Goal: Information Seeking & Learning: Learn about a topic

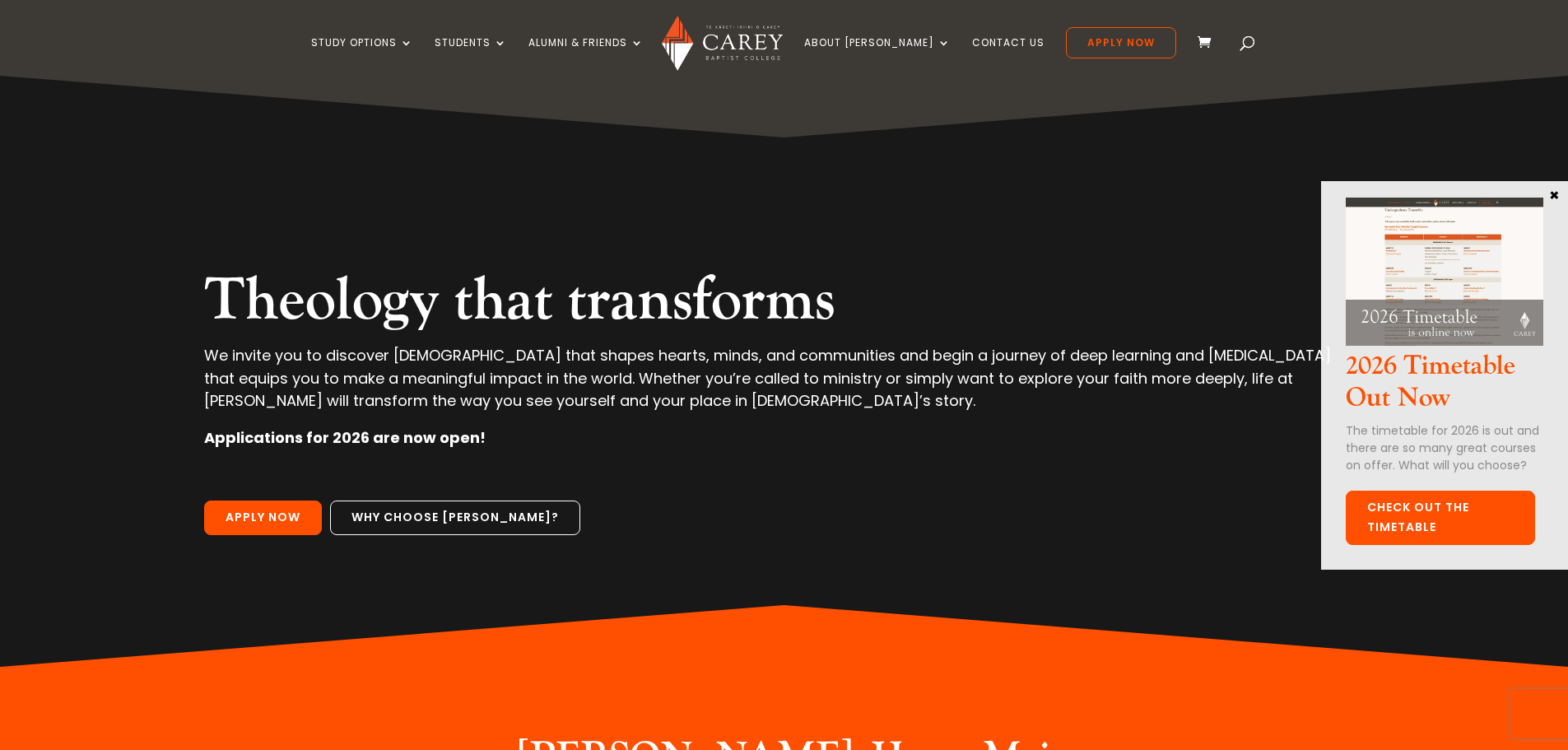
click at [1447, 522] on link "Check out the Timetable" at bounding box center [1441, 517] width 190 height 54
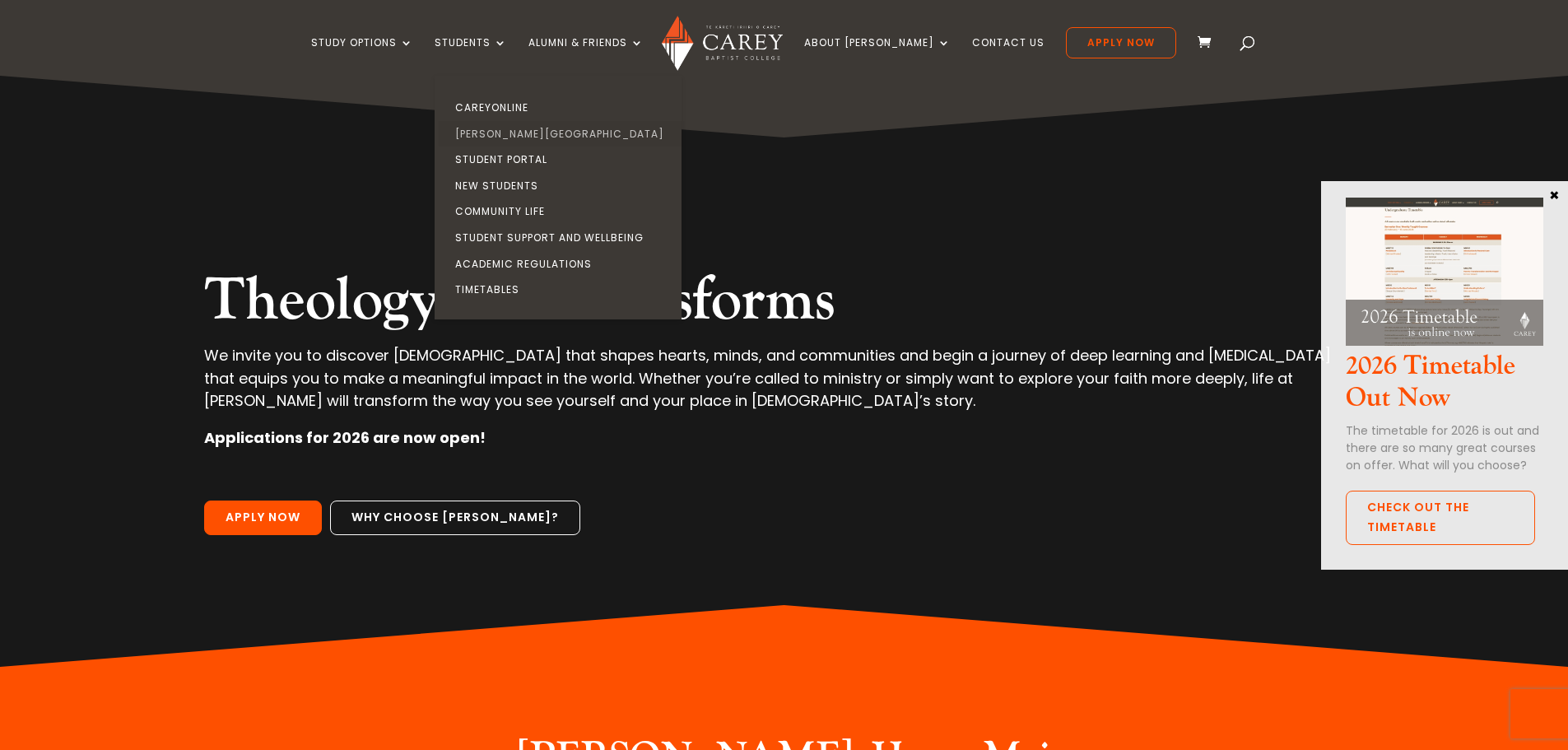
click at [559, 130] on link "[PERSON_NAME][GEOGRAPHIC_DATA]" at bounding box center [562, 134] width 247 height 27
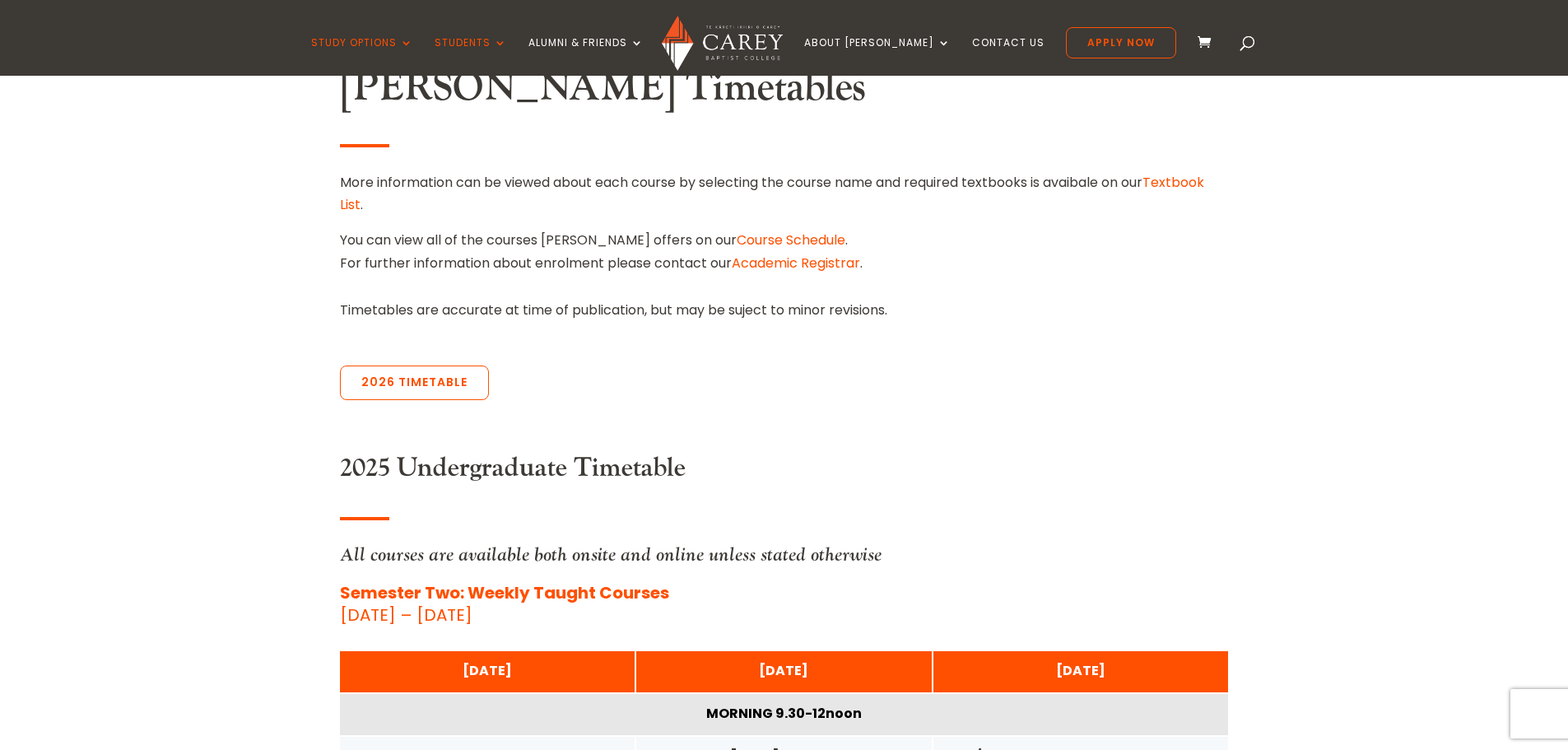
scroll to position [472, 0]
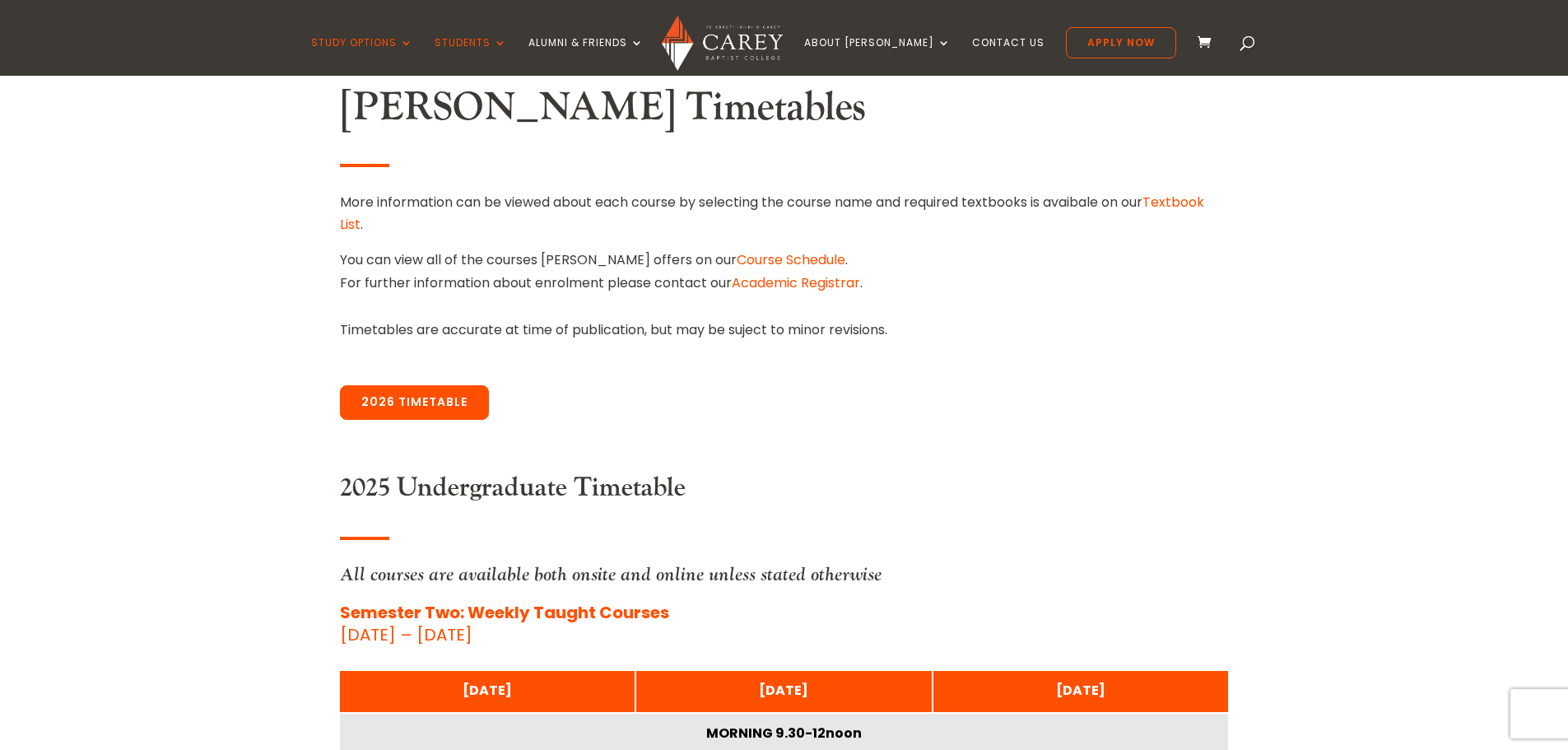
click at [447, 405] on link "2026 Timetable" at bounding box center [415, 403] width 149 height 34
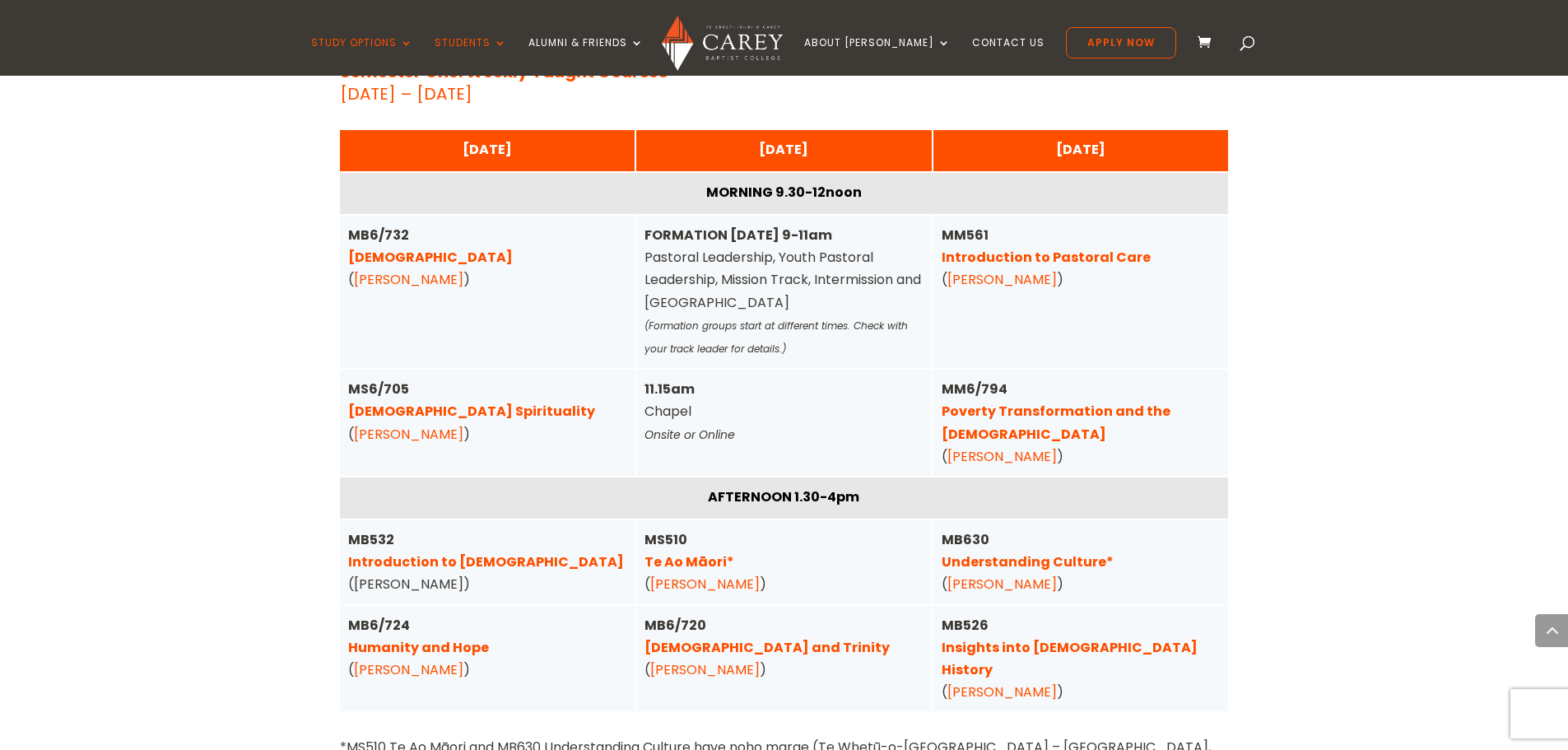
scroll to position [4152, 0]
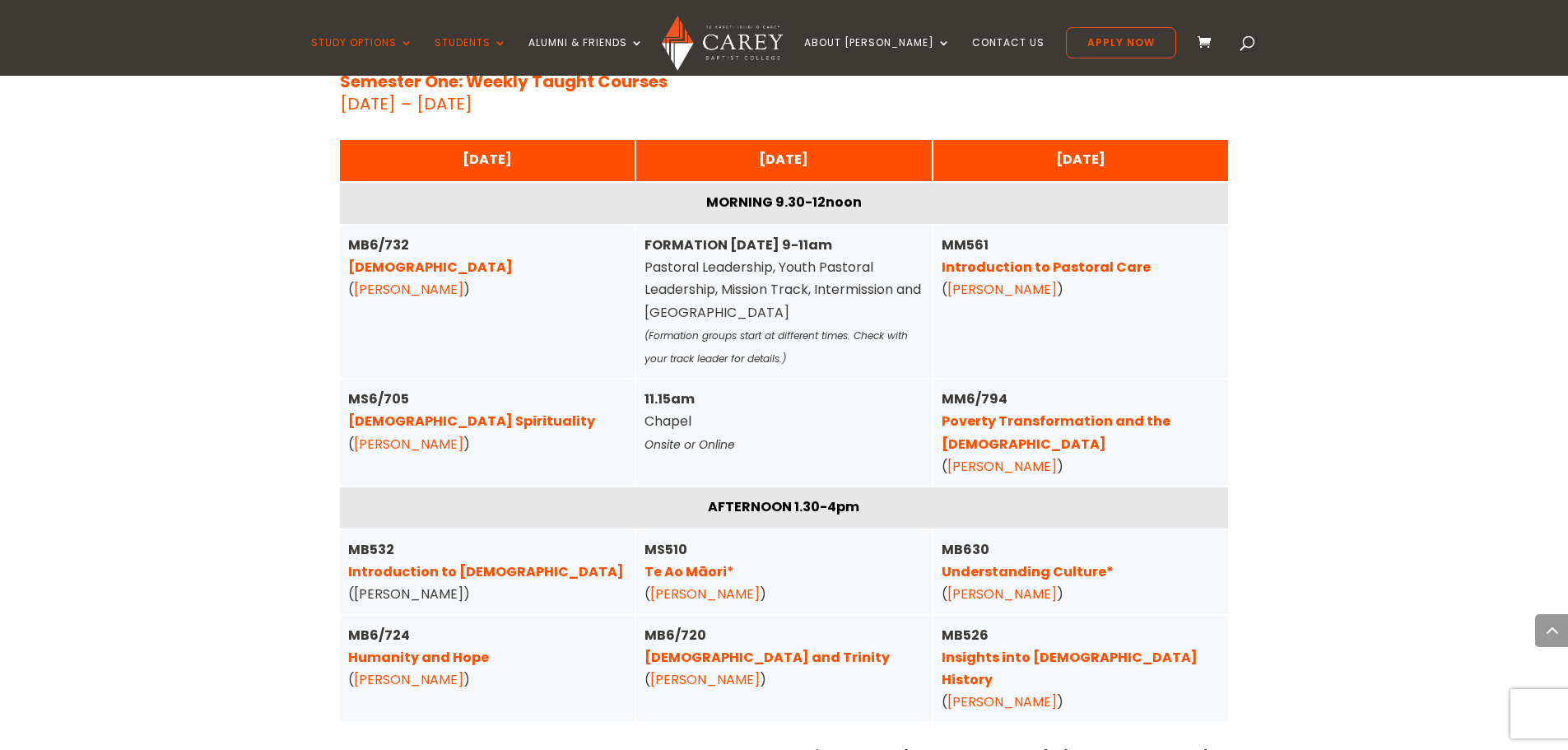
click at [1155, 412] on link "Poverty Transformation and the Gospel" at bounding box center [1056, 432] width 229 height 41
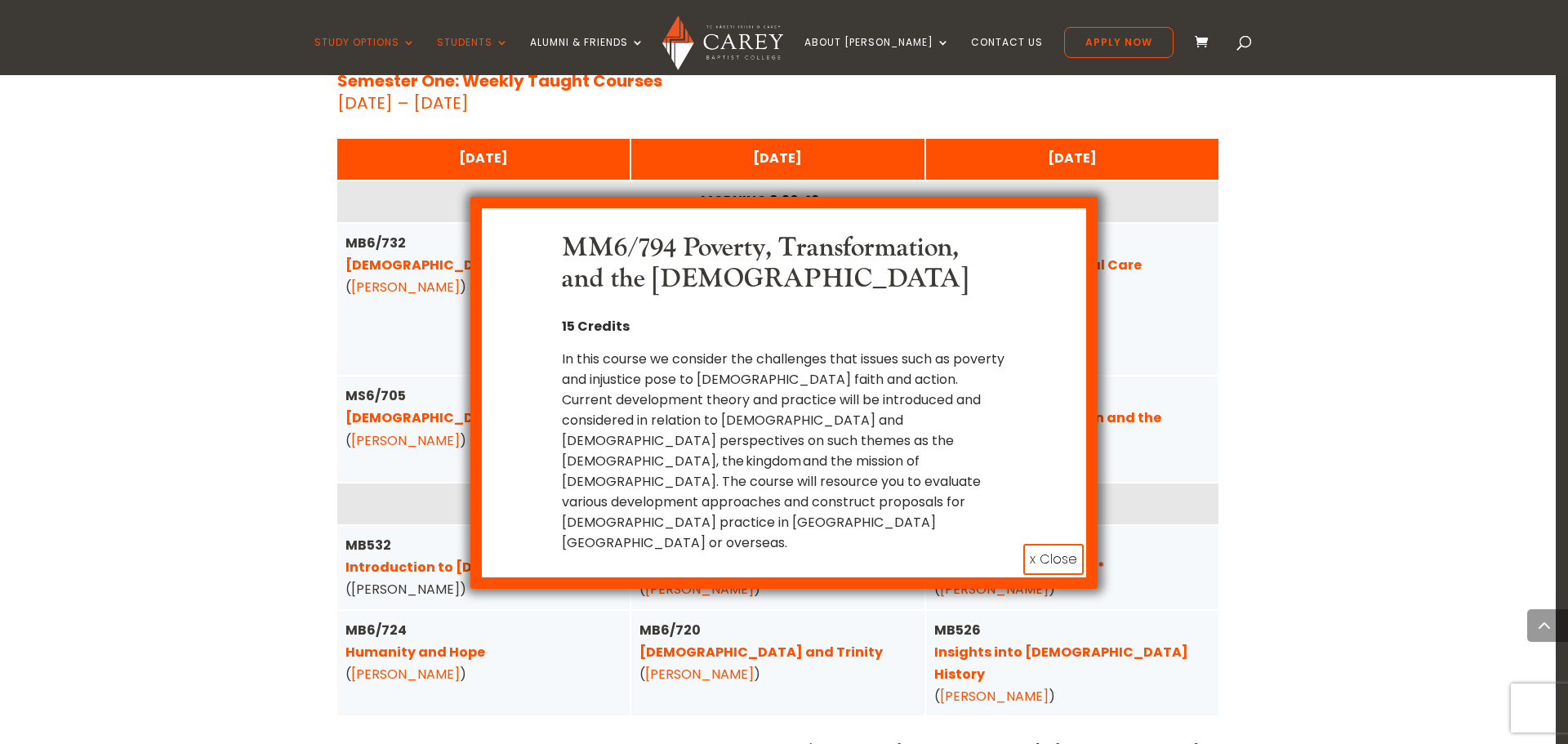
click at [1055, 545] on button "x Close" at bounding box center [1053, 560] width 60 height 31
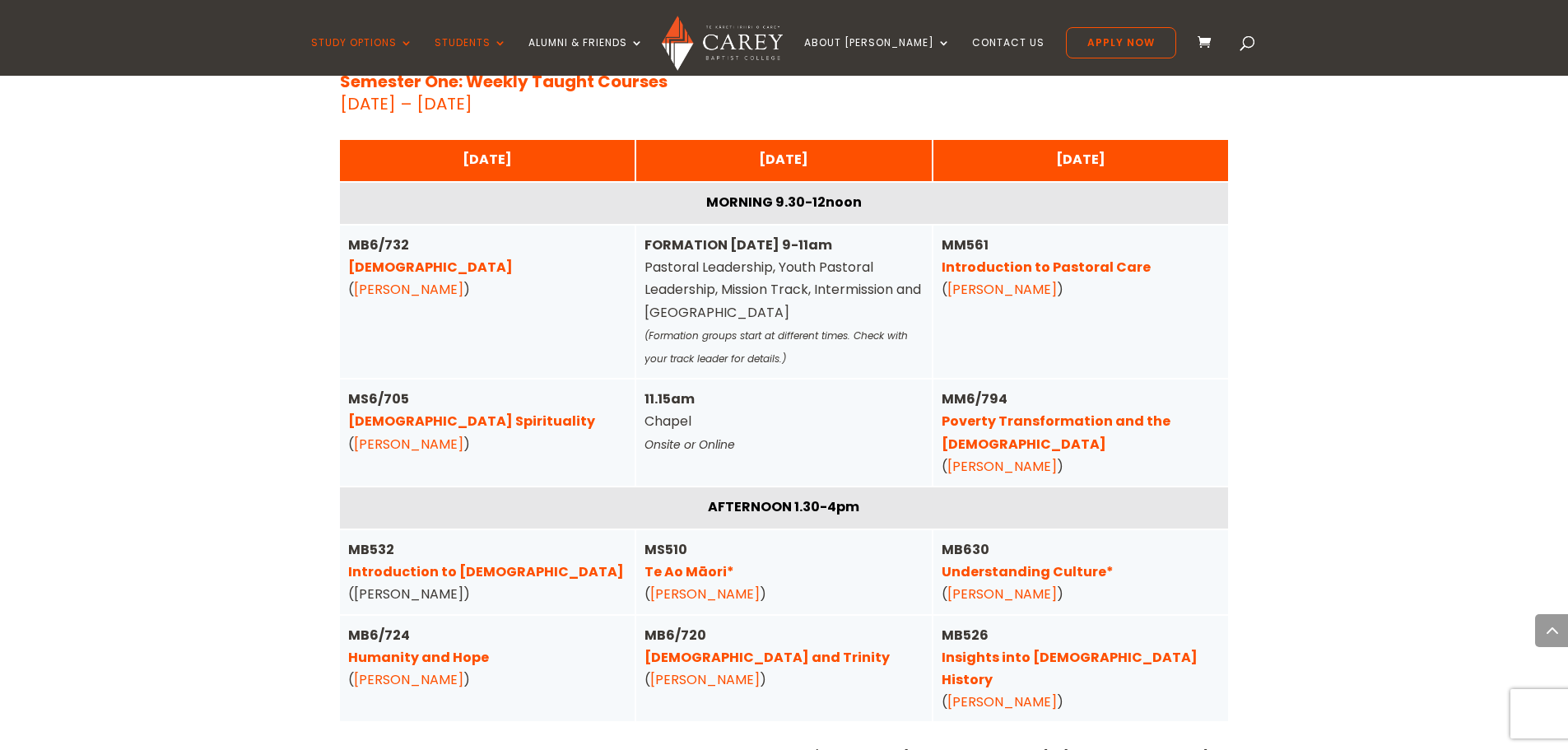
click at [687, 649] on link "Christ and Trinity" at bounding box center [768, 658] width 246 height 19
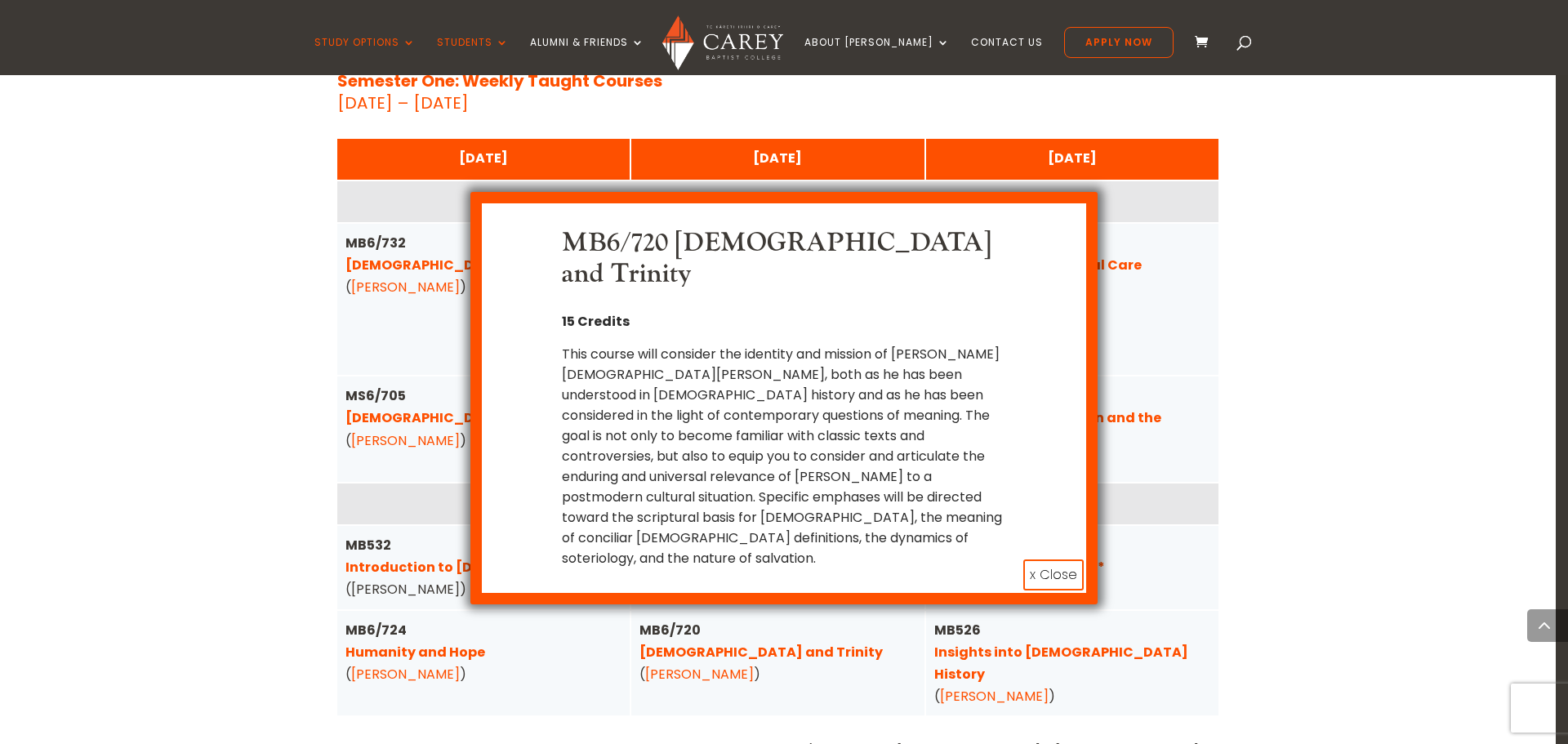
click at [1061, 560] on button "x Close" at bounding box center [1053, 575] width 60 height 31
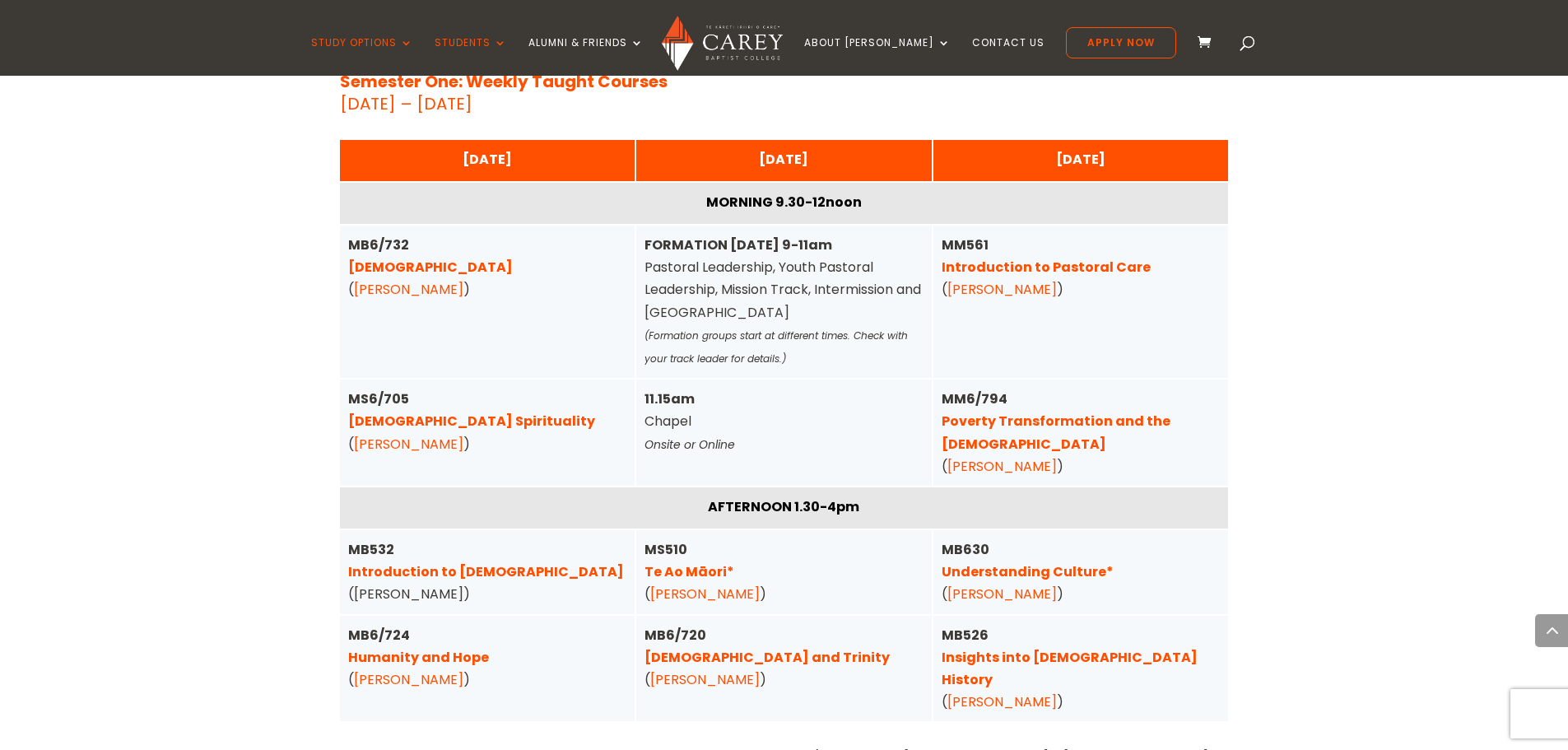
click at [1086, 649] on link "Insights into Church History" at bounding box center [1070, 669] width 256 height 41
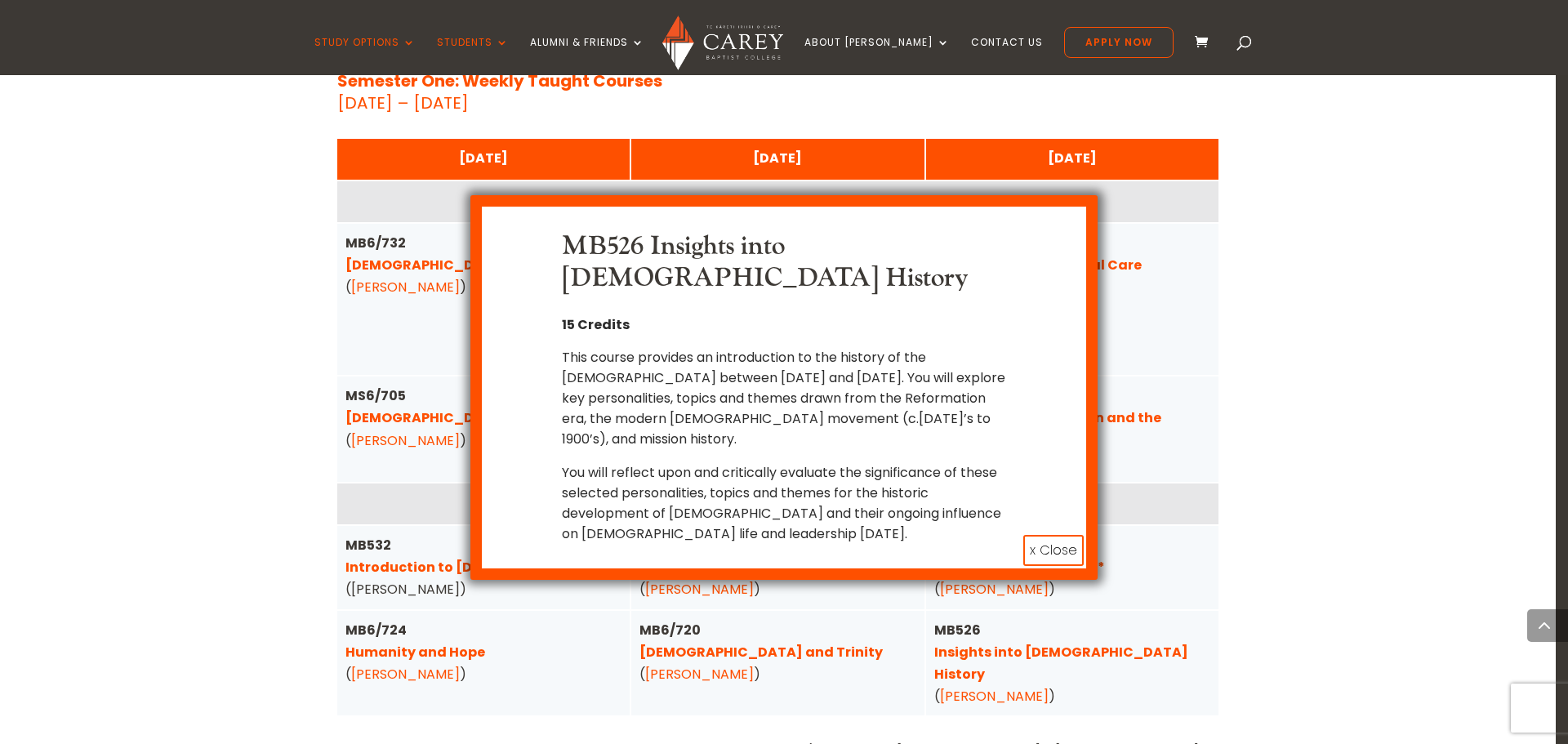
click at [1229, 499] on div "MB526 Insights into Church History 15 Credits This course provides an introduct…" at bounding box center [784, 372] width 1568 height 744
click at [1057, 535] on button "x Close" at bounding box center [1053, 551] width 60 height 31
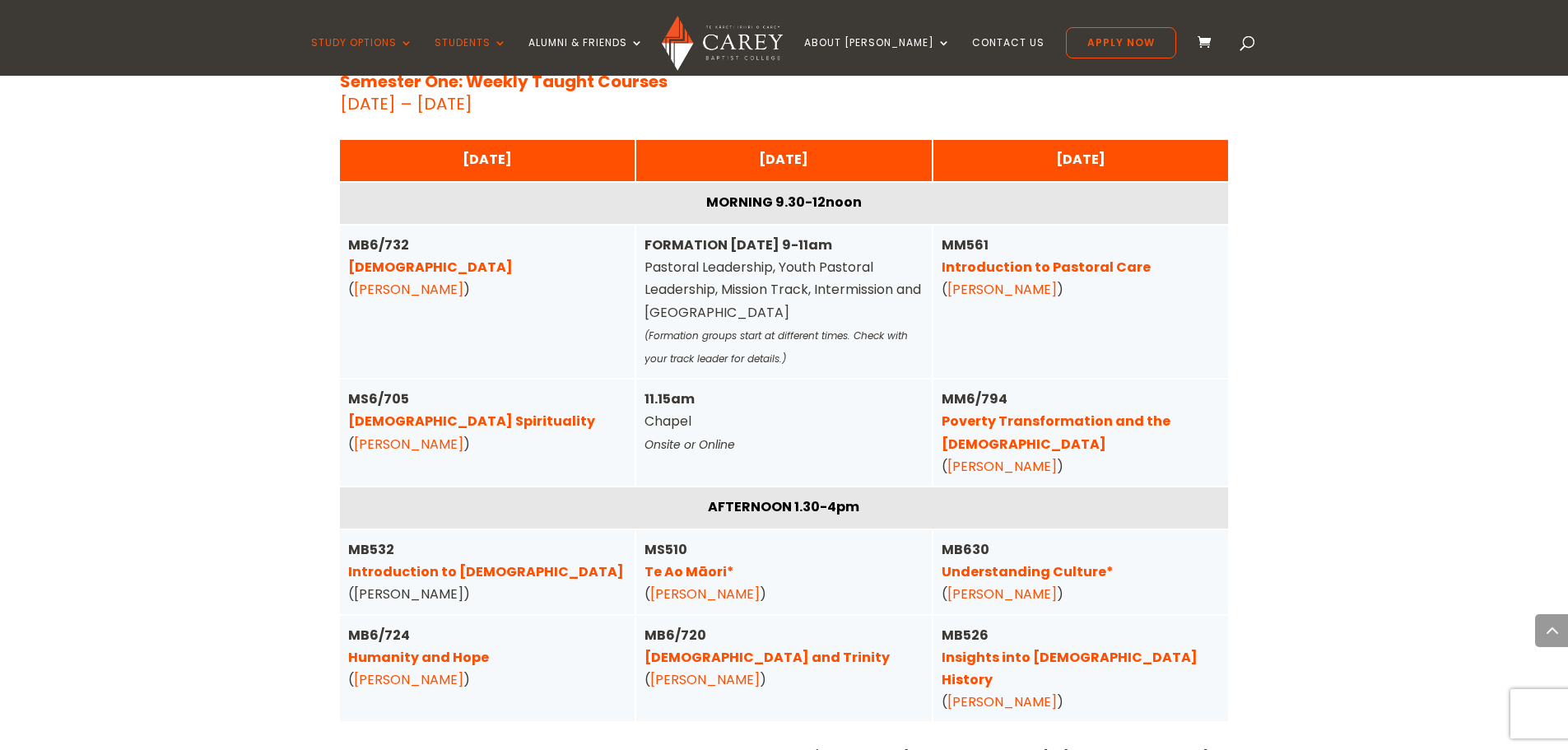
click at [707, 563] on link "Te Ao Māori*" at bounding box center [690, 572] width 90 height 19
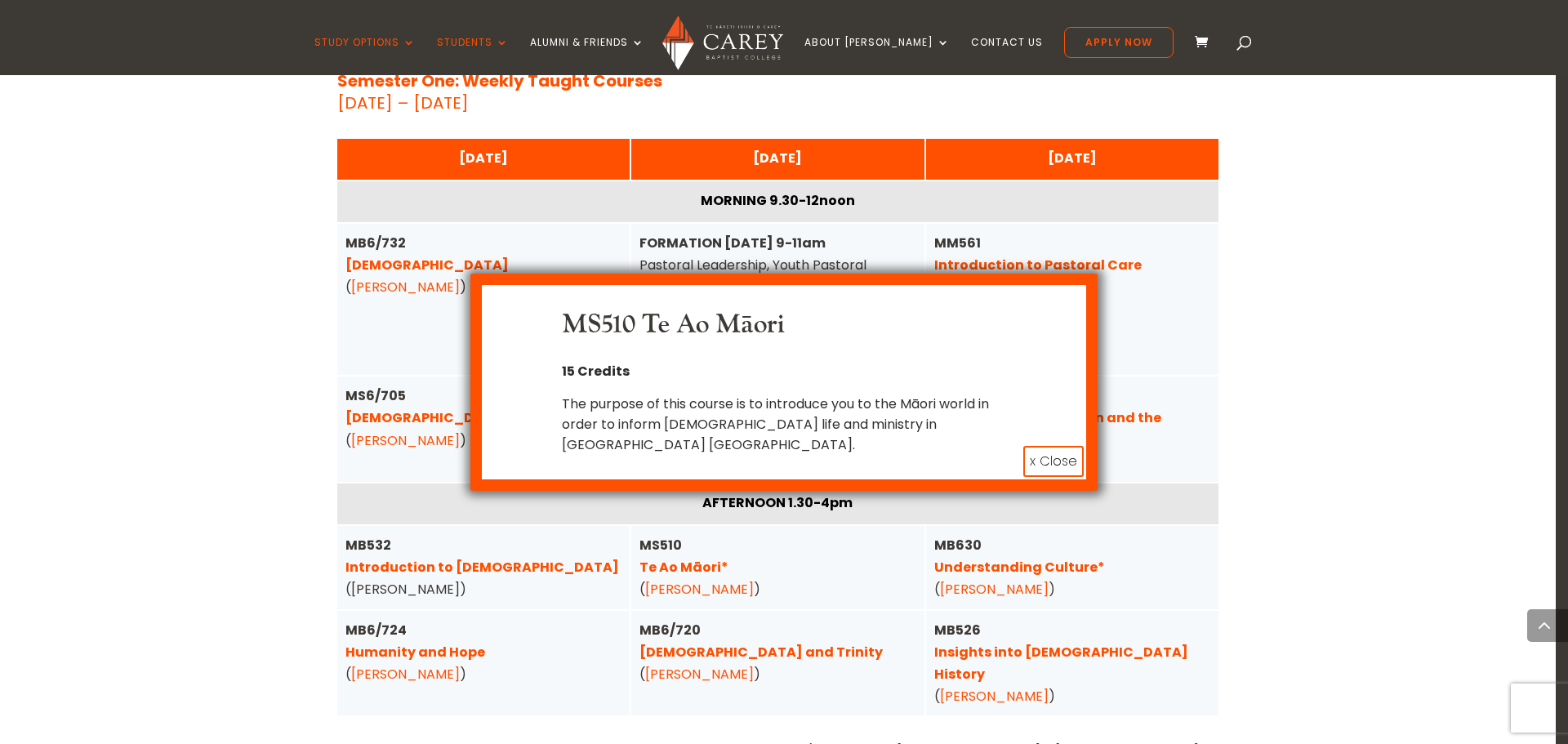
click at [1060, 446] on button "x Close" at bounding box center [1053, 461] width 60 height 31
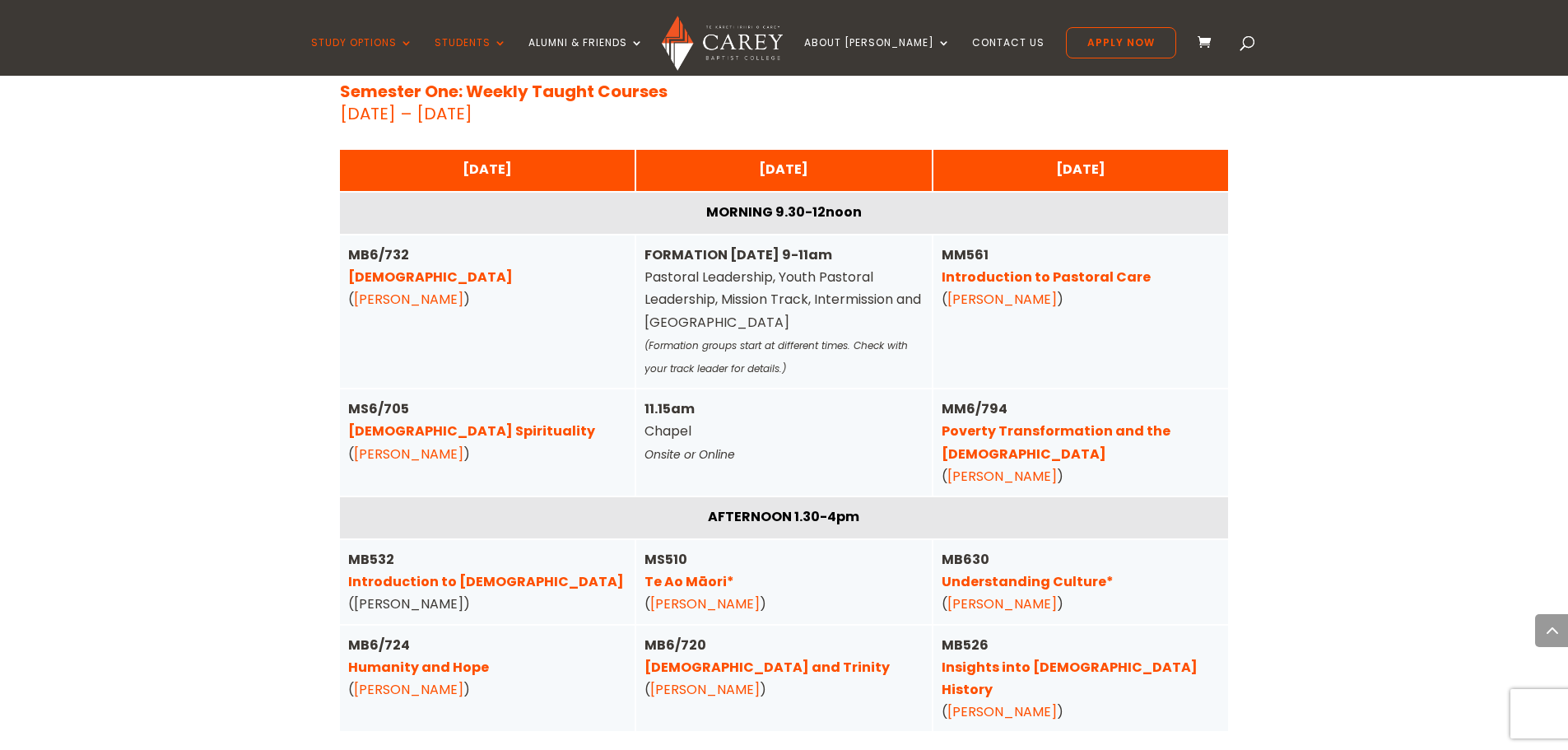
scroll to position [4132, 0]
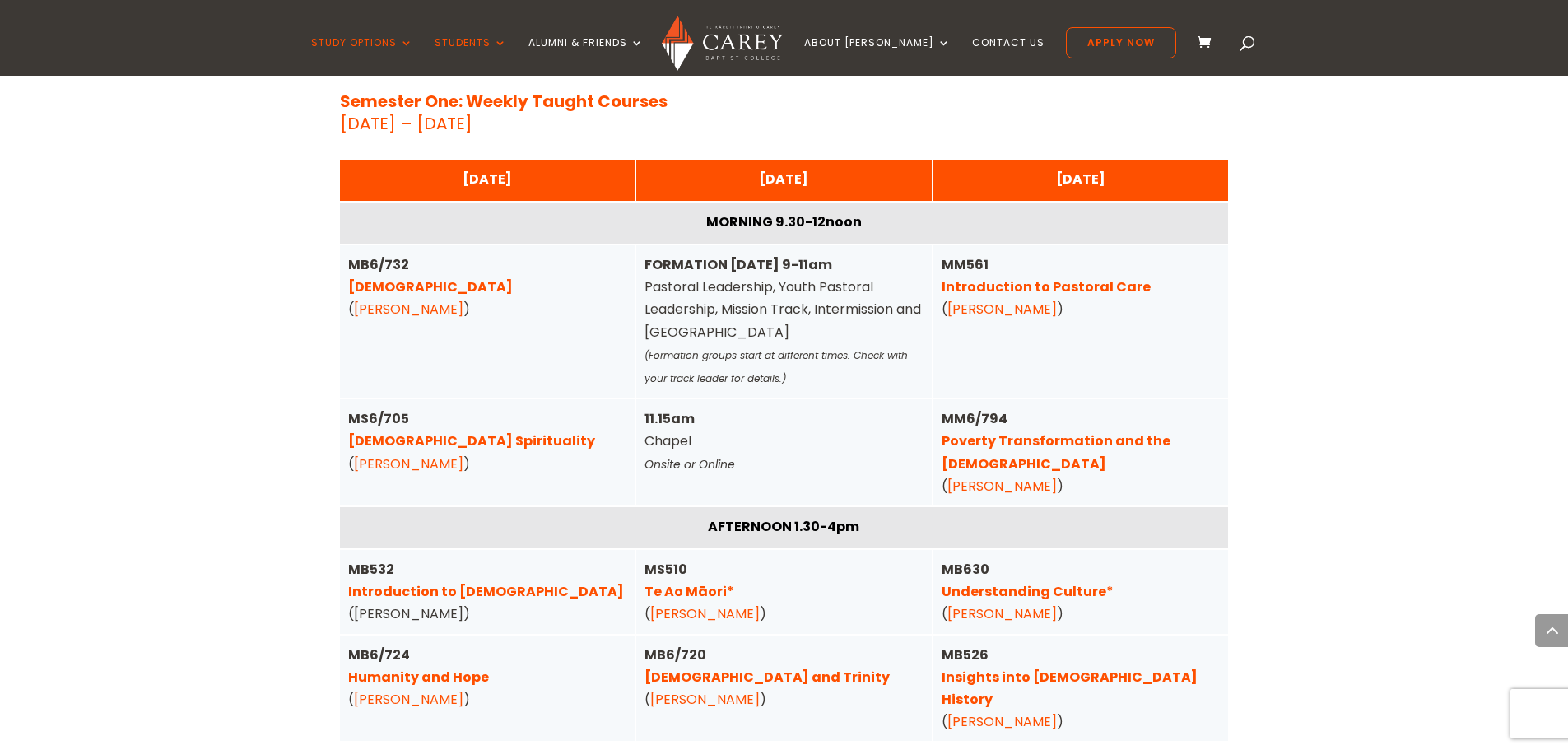
click at [1046, 277] on link "Introduction to Pastoral Care" at bounding box center [1047, 287] width 210 height 19
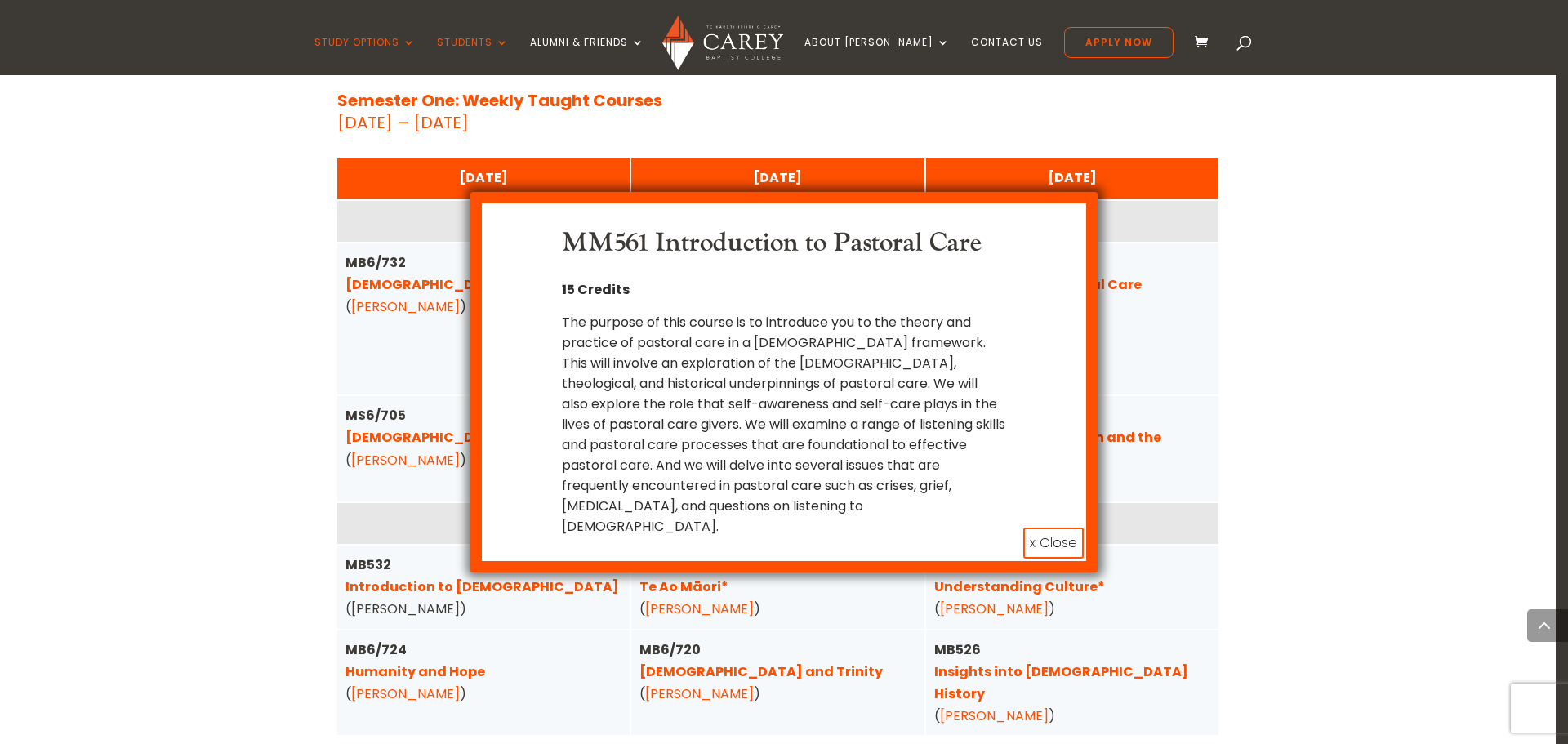
click at [1055, 528] on button "x Close" at bounding box center [1053, 543] width 60 height 31
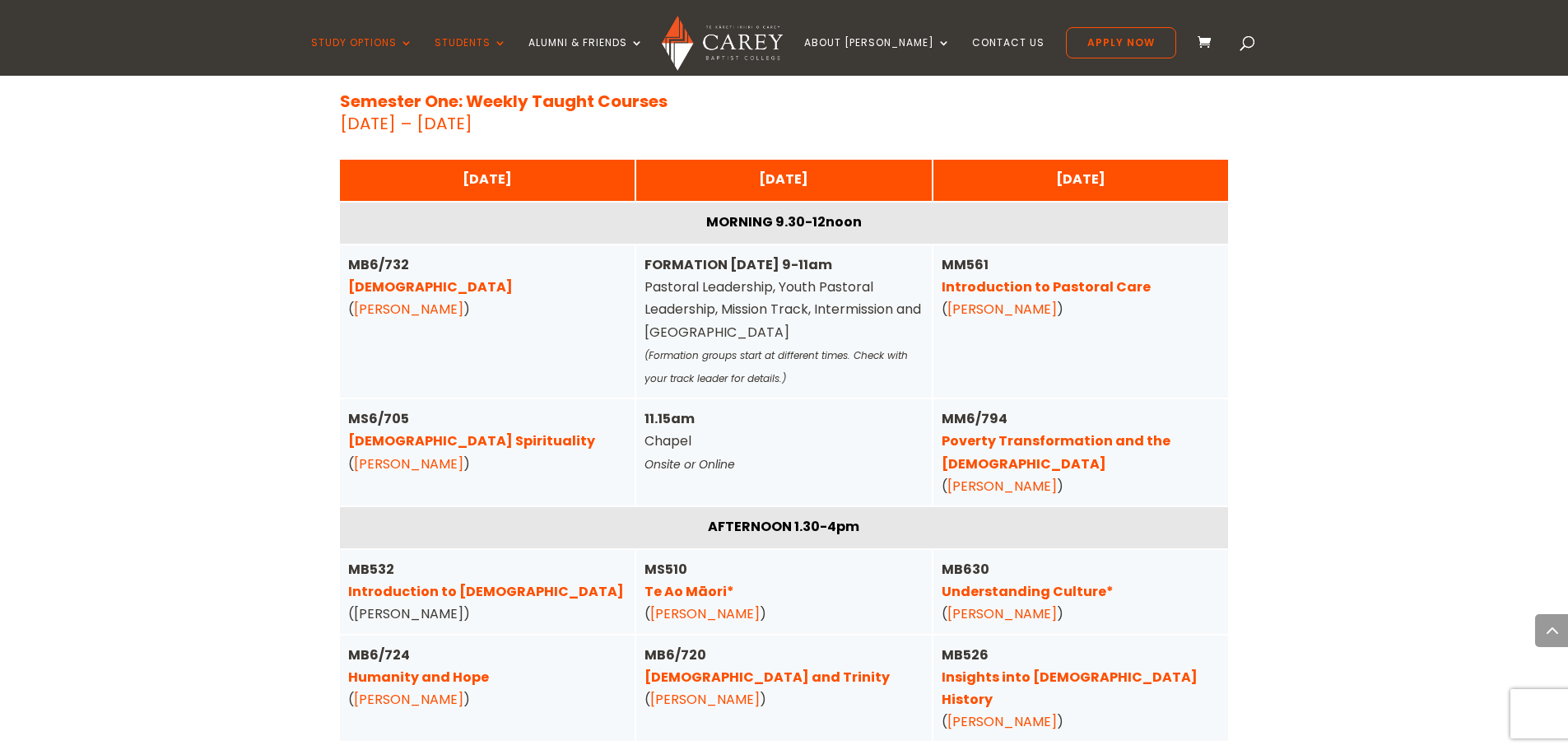
click at [1024, 582] on link "Understanding Culture*" at bounding box center [1028, 592] width 172 height 19
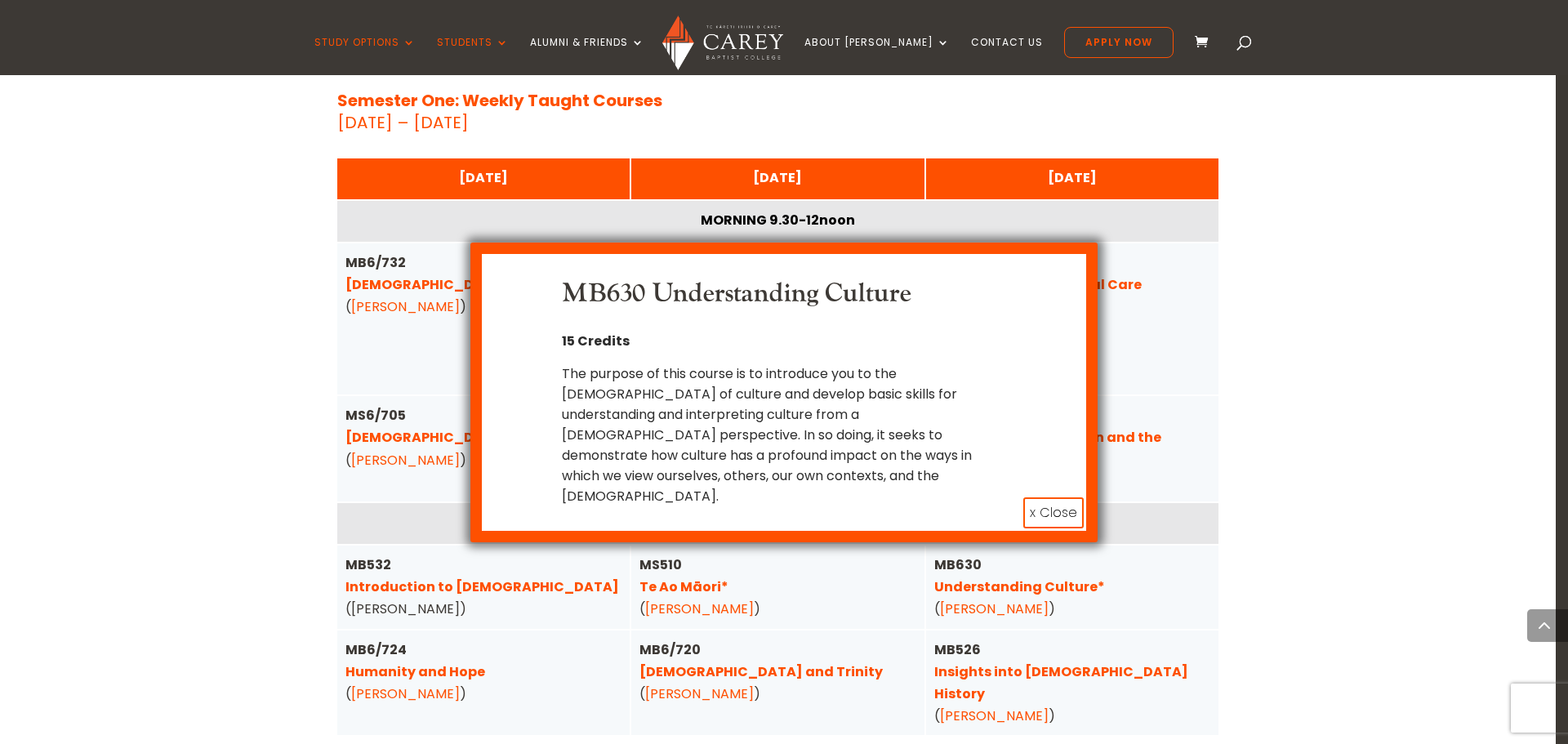
click at [1045, 498] on button "x Close" at bounding box center [1053, 513] width 60 height 31
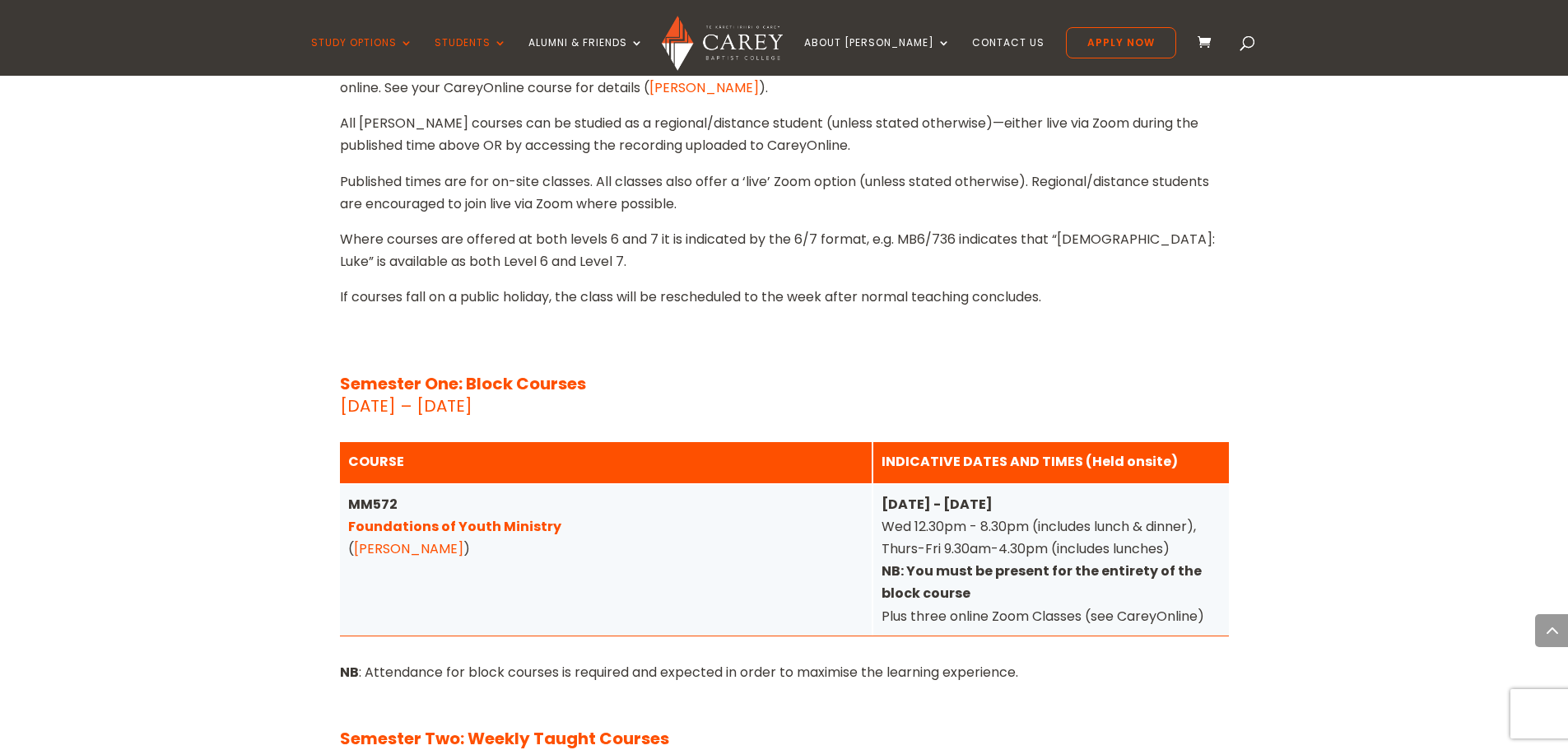
scroll to position [5025, 0]
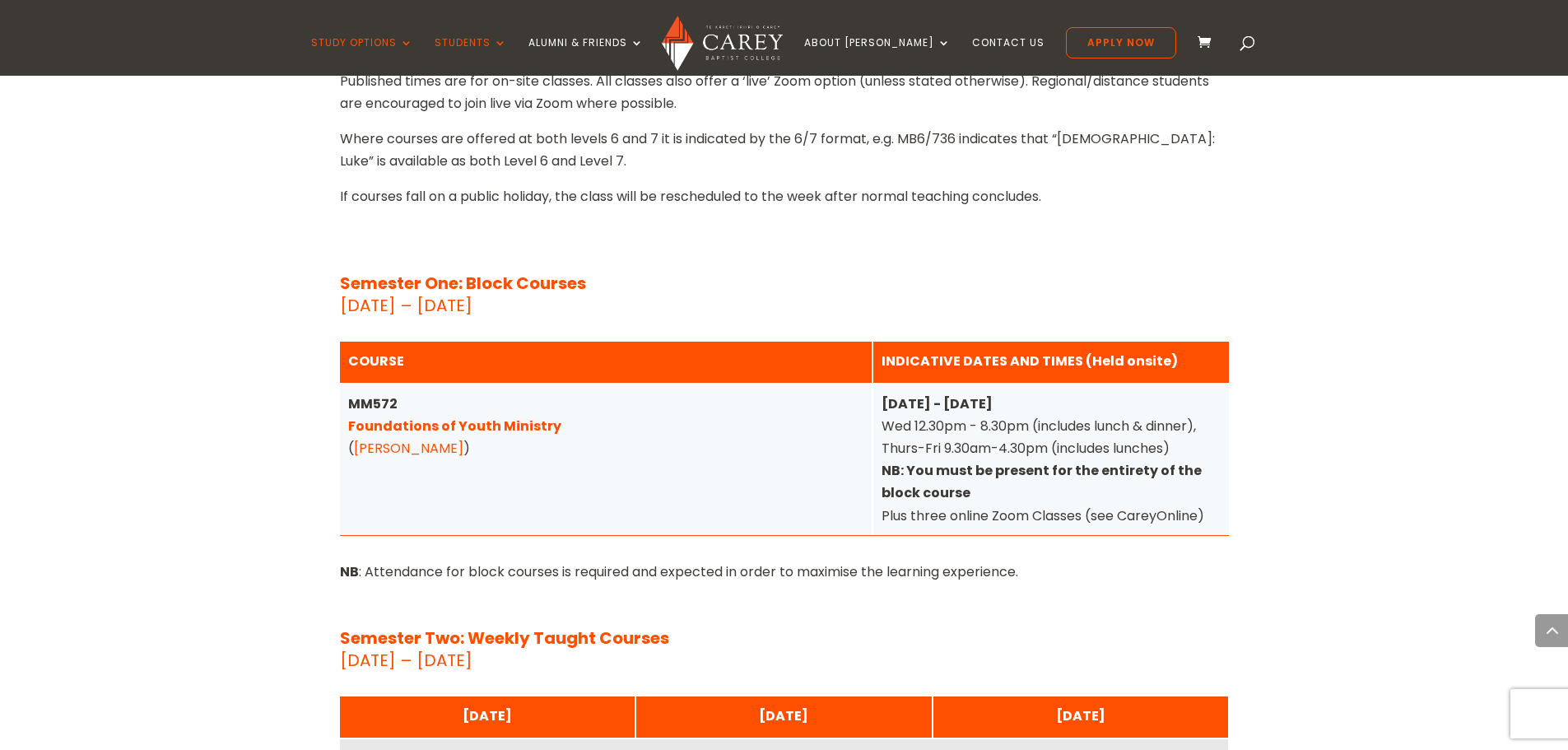
click at [478, 417] on link "Foundations of Youth Ministry" at bounding box center [455, 426] width 213 height 19
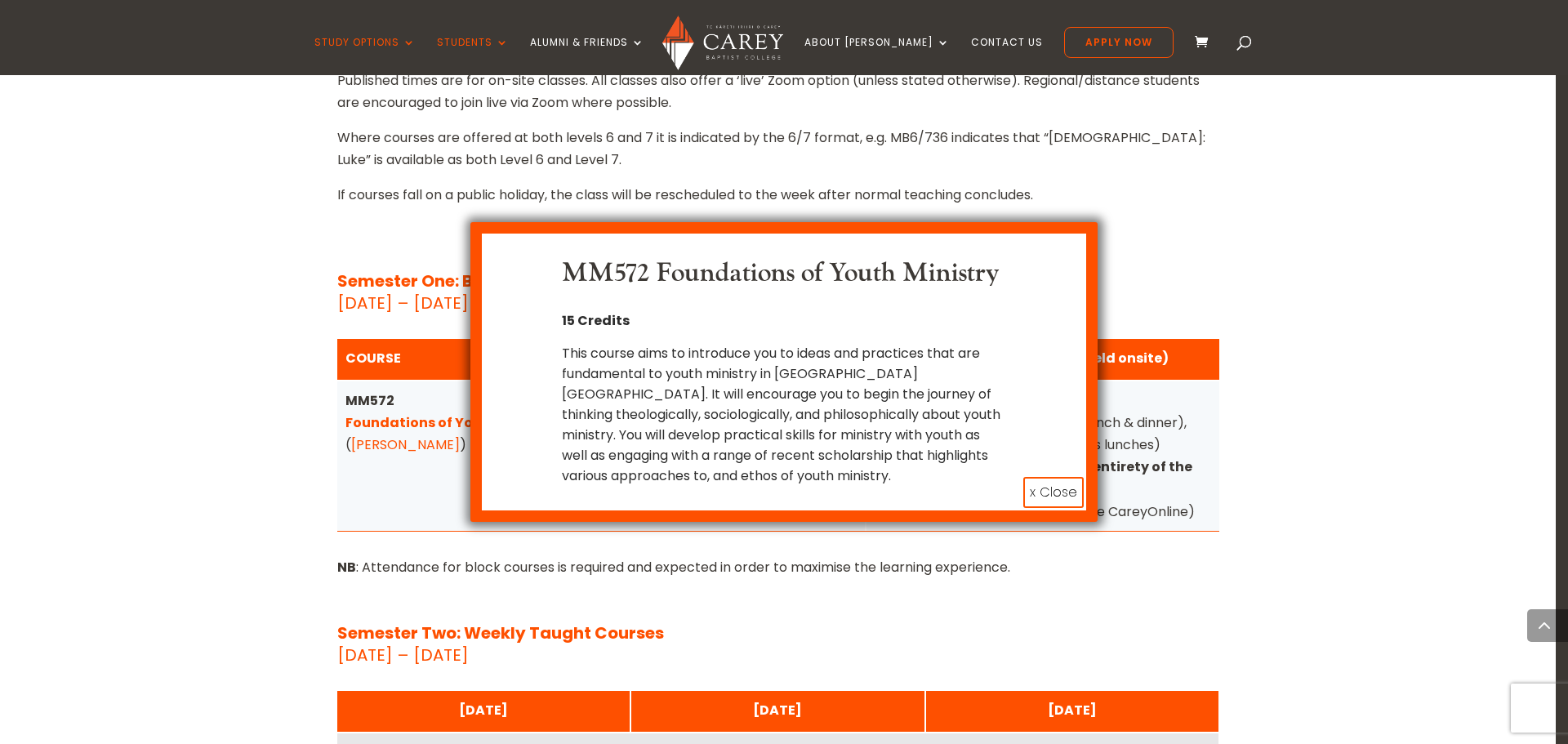
click at [1041, 491] on button "x Close" at bounding box center [1053, 493] width 60 height 31
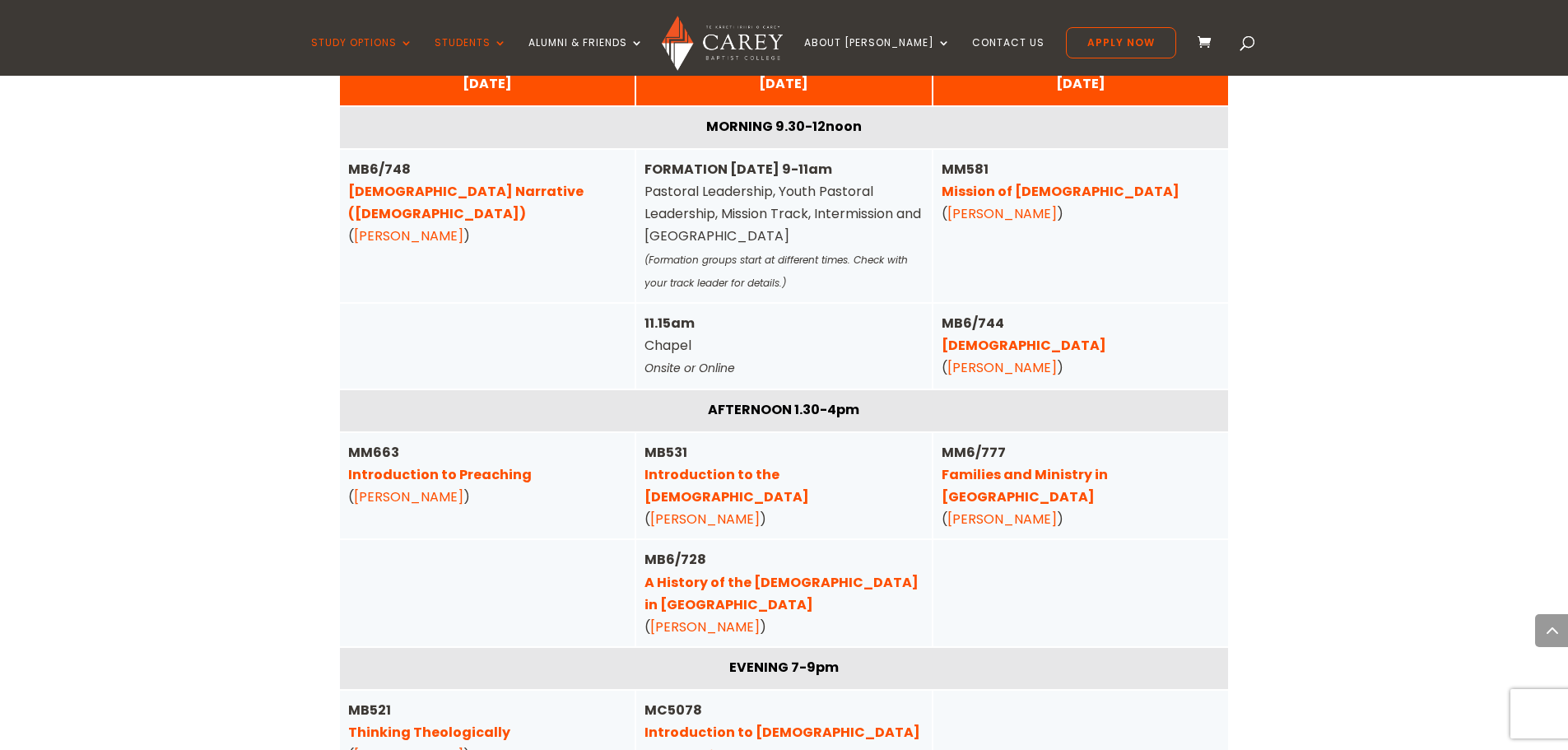
scroll to position [5648, 0]
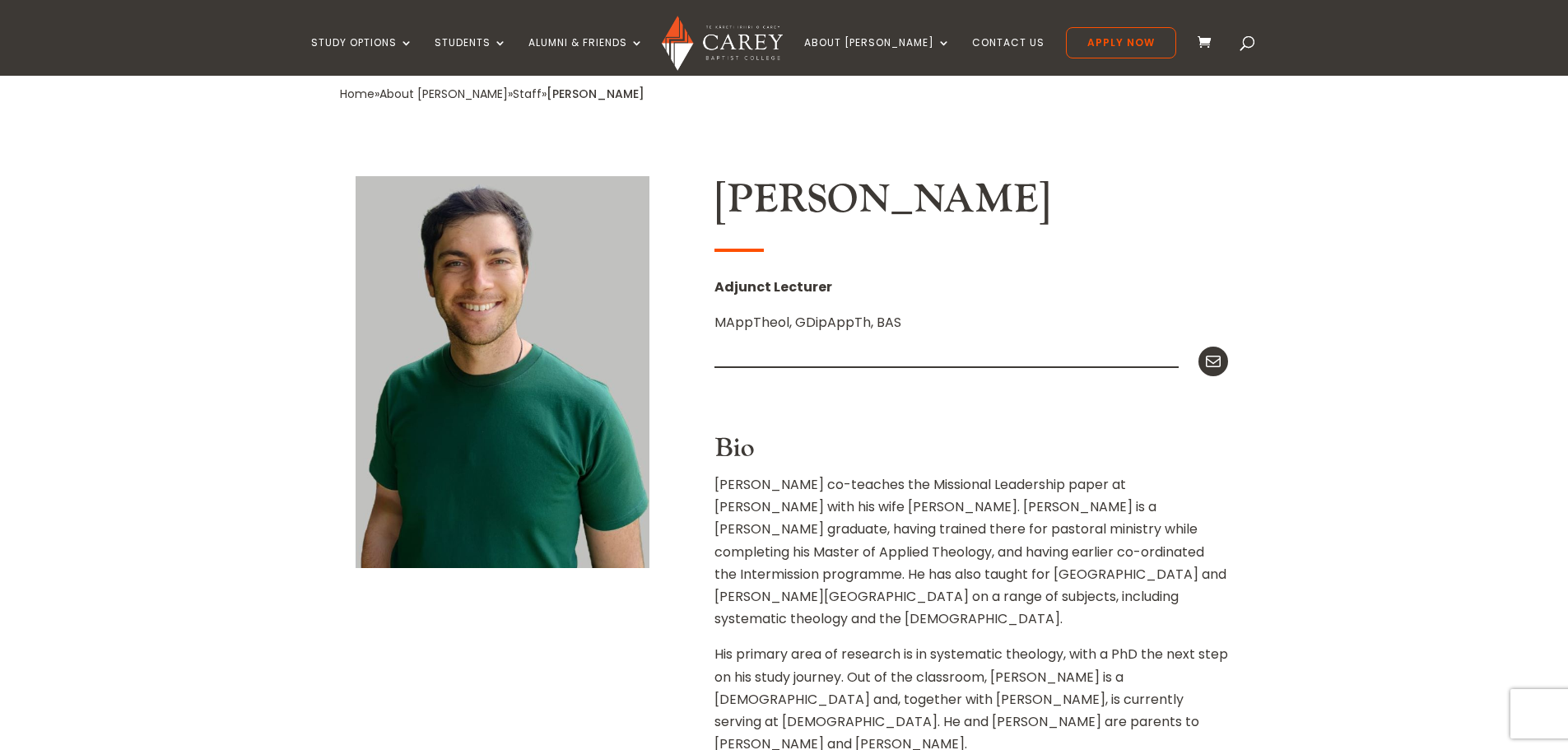
scroll to position [336, 0]
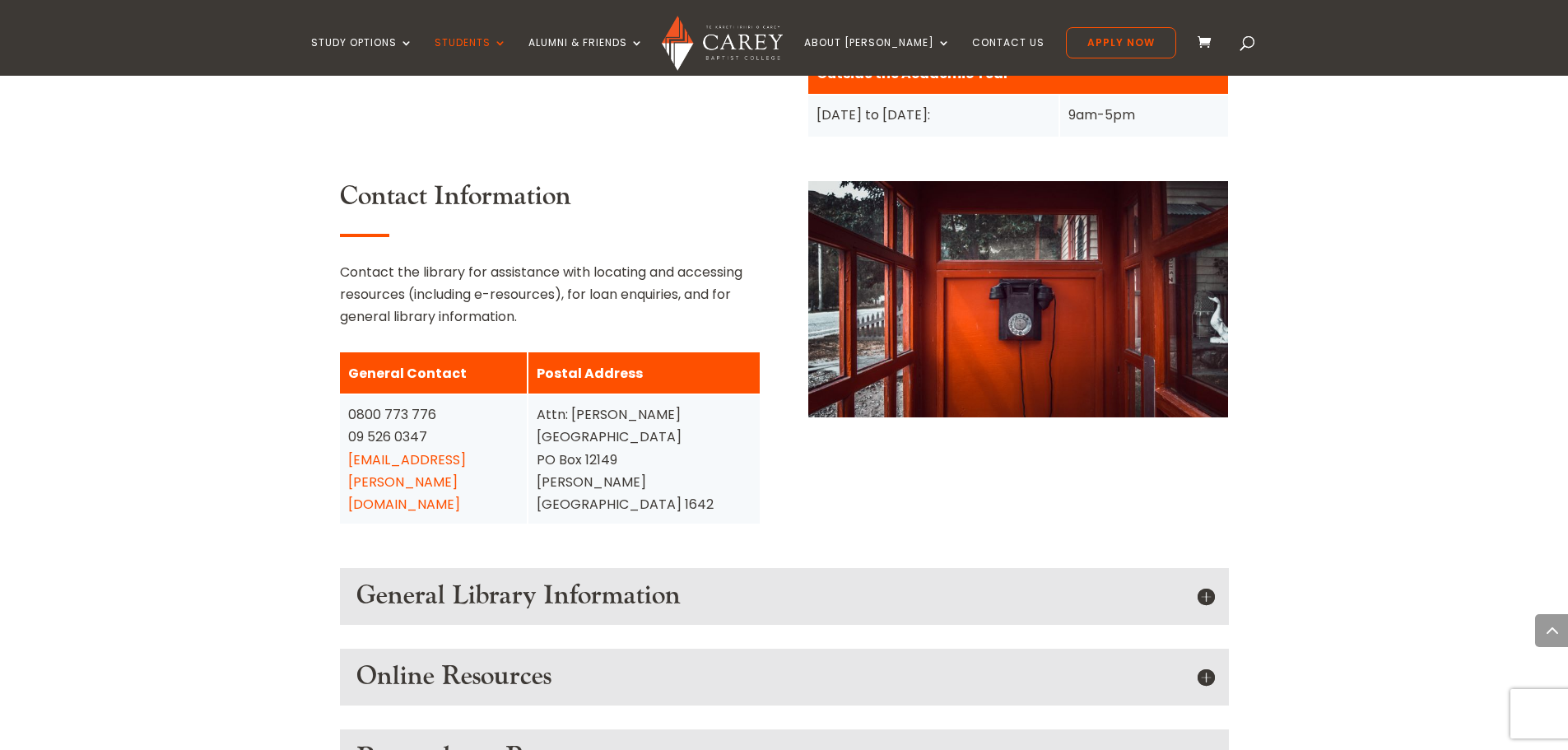
scroll to position [1947, 0]
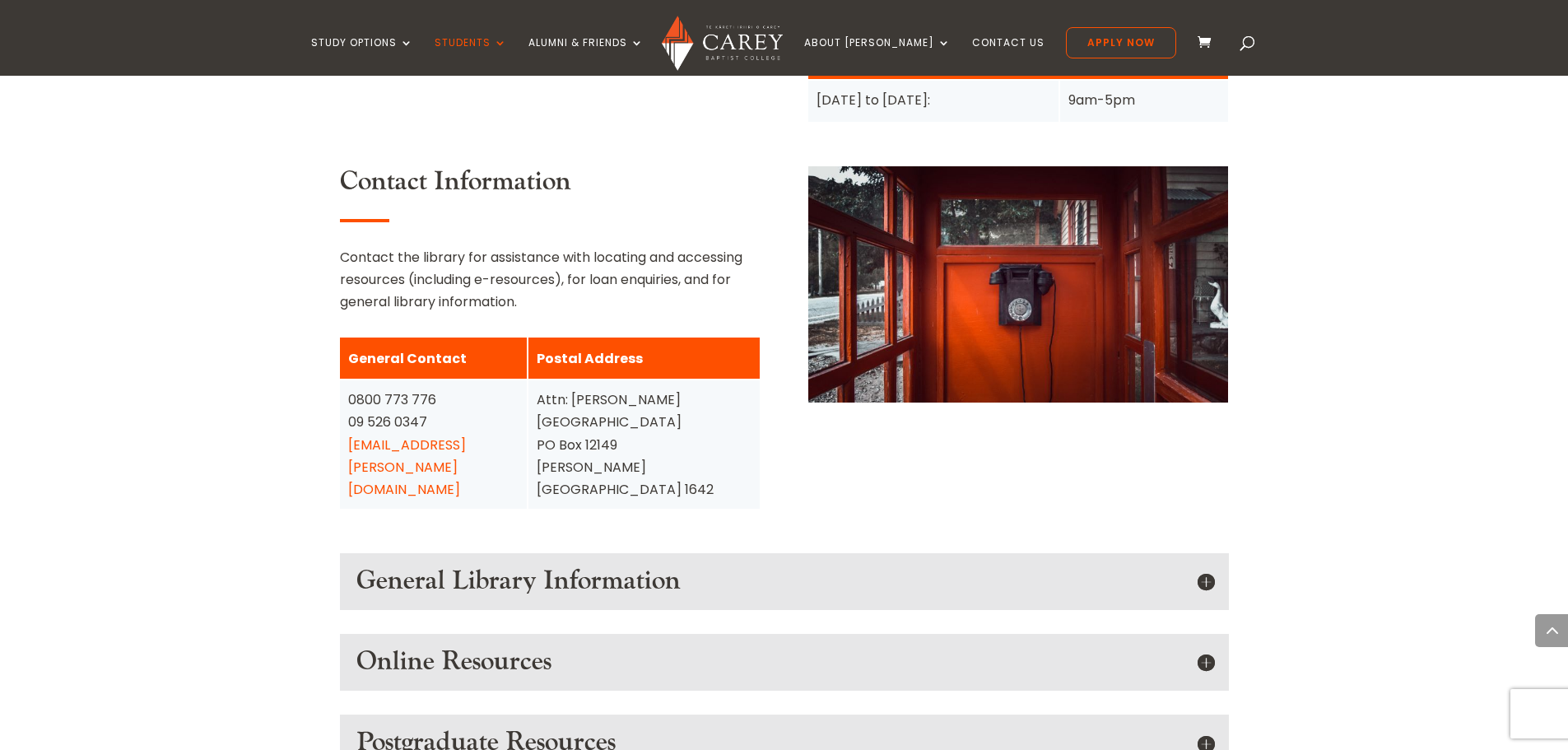
drag, startPoint x: 0, startPoint y: 0, endPoint x: 1565, endPoint y: 425, distance: 1621.7
click at [1565, 425] on html "Study Options Certificate in [DEMOGRAPHIC_DATA] Leadership (Micro-credential) I…" at bounding box center [784, 291] width 1568 height 4477
click at [1208, 566] on h5 "General Library Information" at bounding box center [784, 582] width 856 height 31
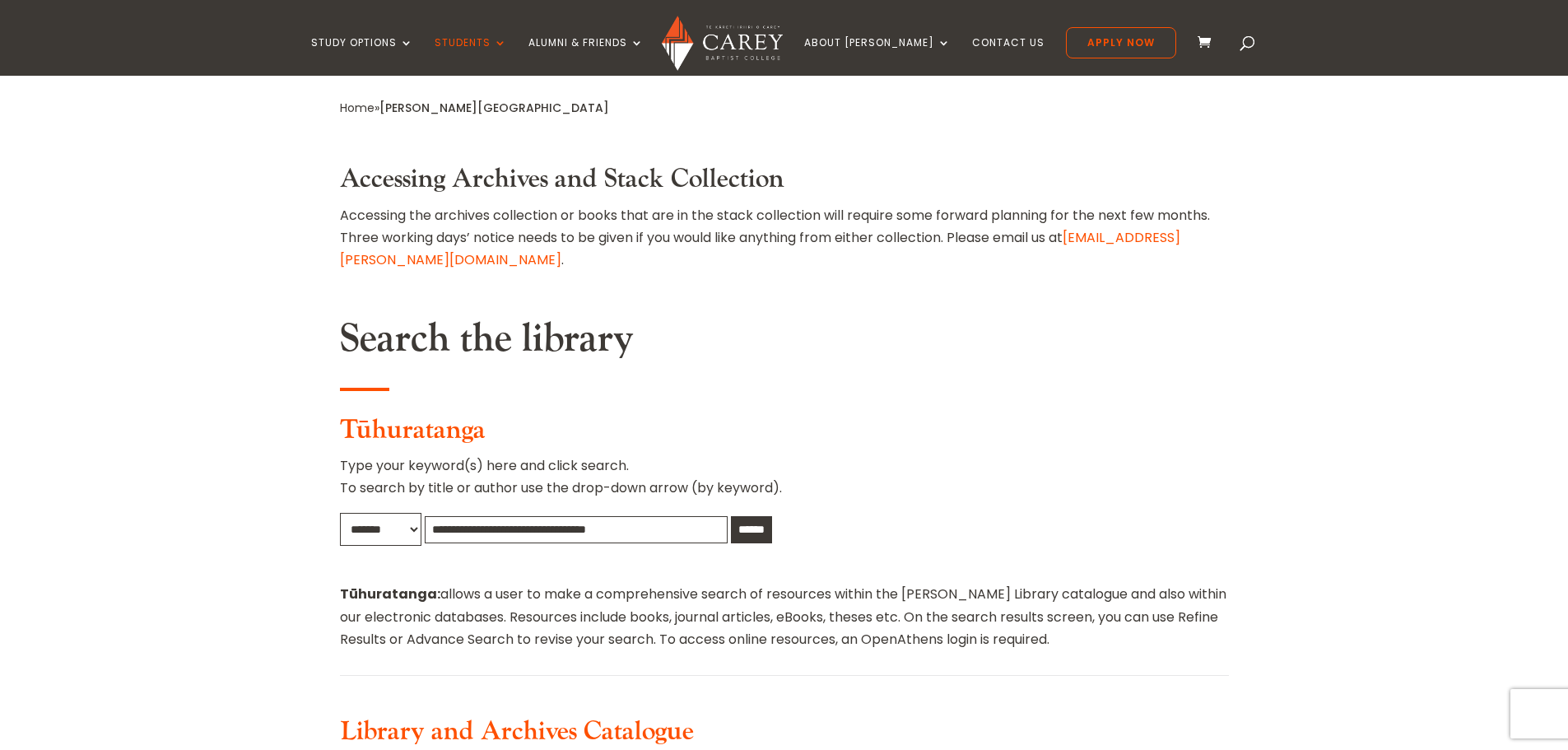
scroll to position [620, 0]
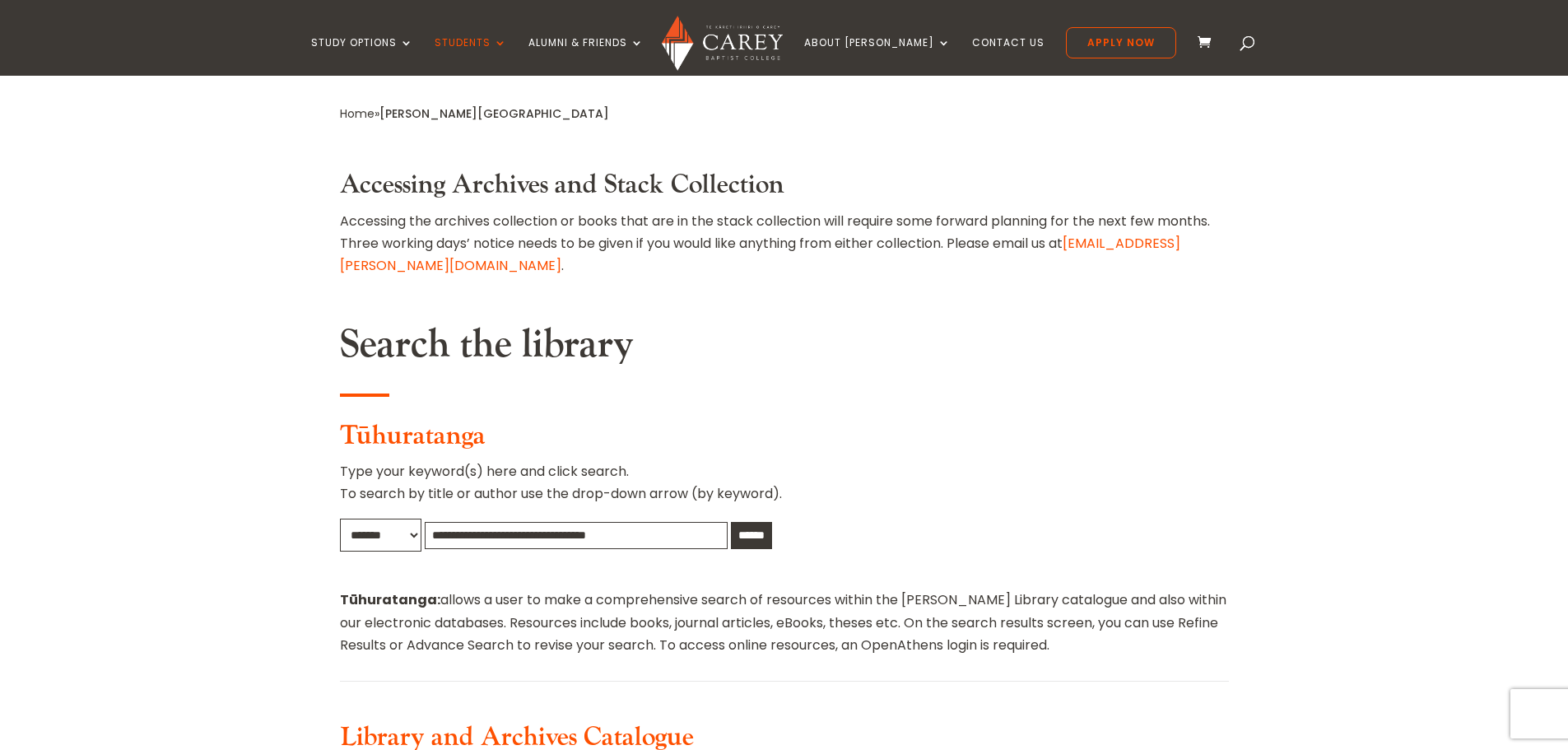
click at [532, 522] on input "text" at bounding box center [576, 536] width 303 height 27
paste input "**********"
type input "**********"
click at [731, 522] on input "******" at bounding box center [751, 536] width 41 height 27
click at [772, 522] on input "******" at bounding box center [751, 536] width 41 height 27
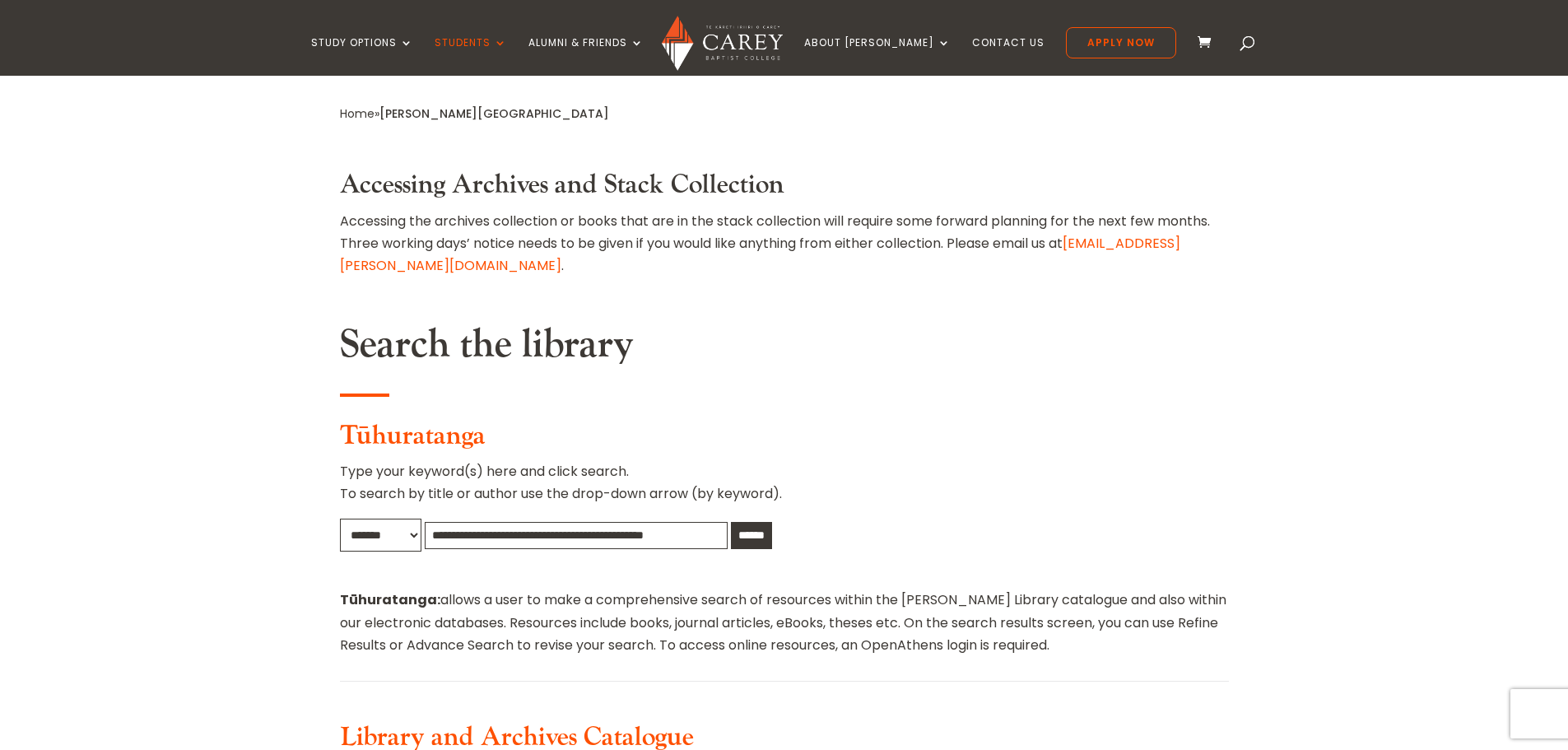
click at [756, 321] on h2 "Search the library" at bounding box center [784, 349] width 889 height 56
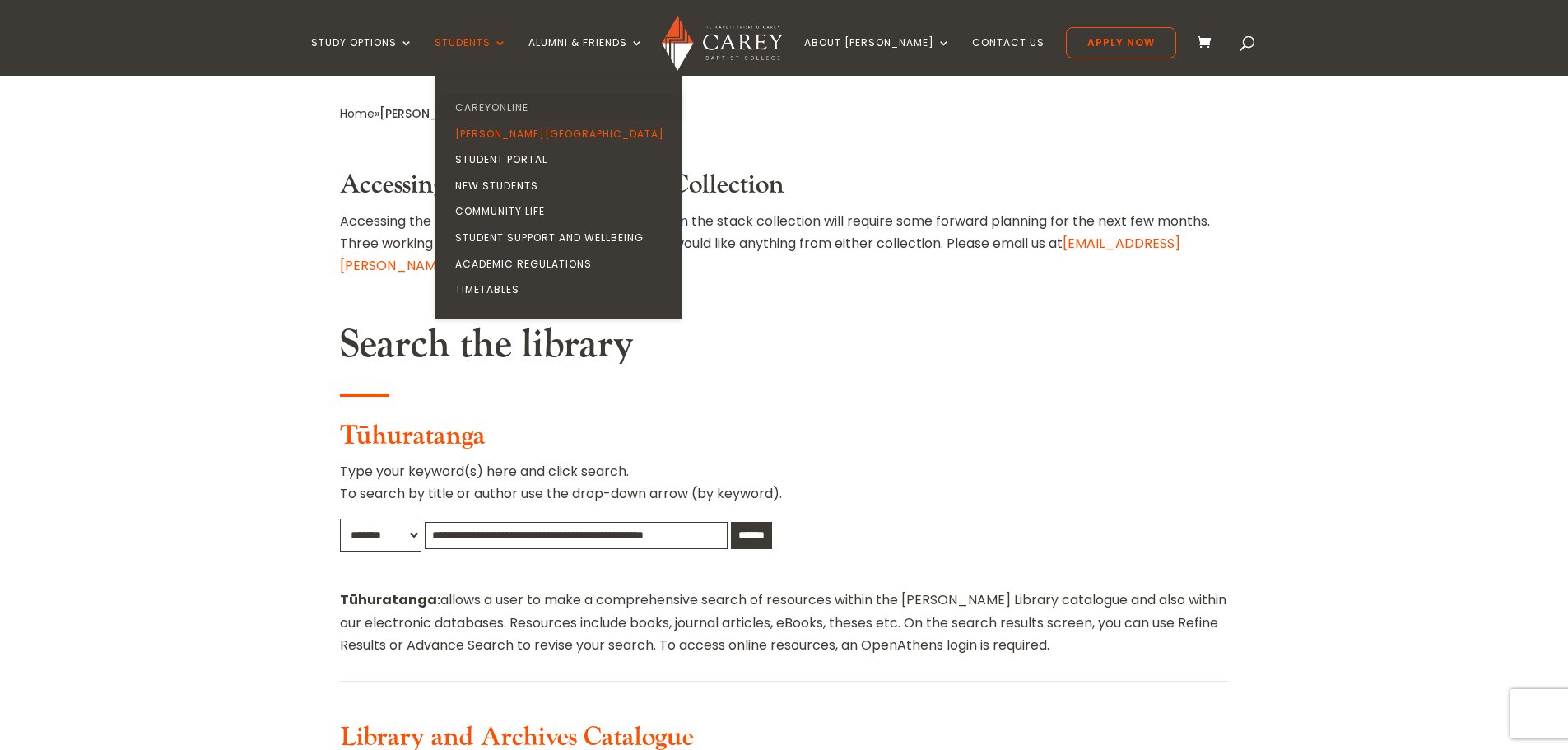
click at [532, 100] on link "CareyOnline" at bounding box center [562, 107] width 247 height 27
